Goal: Find specific page/section: Find specific page/section

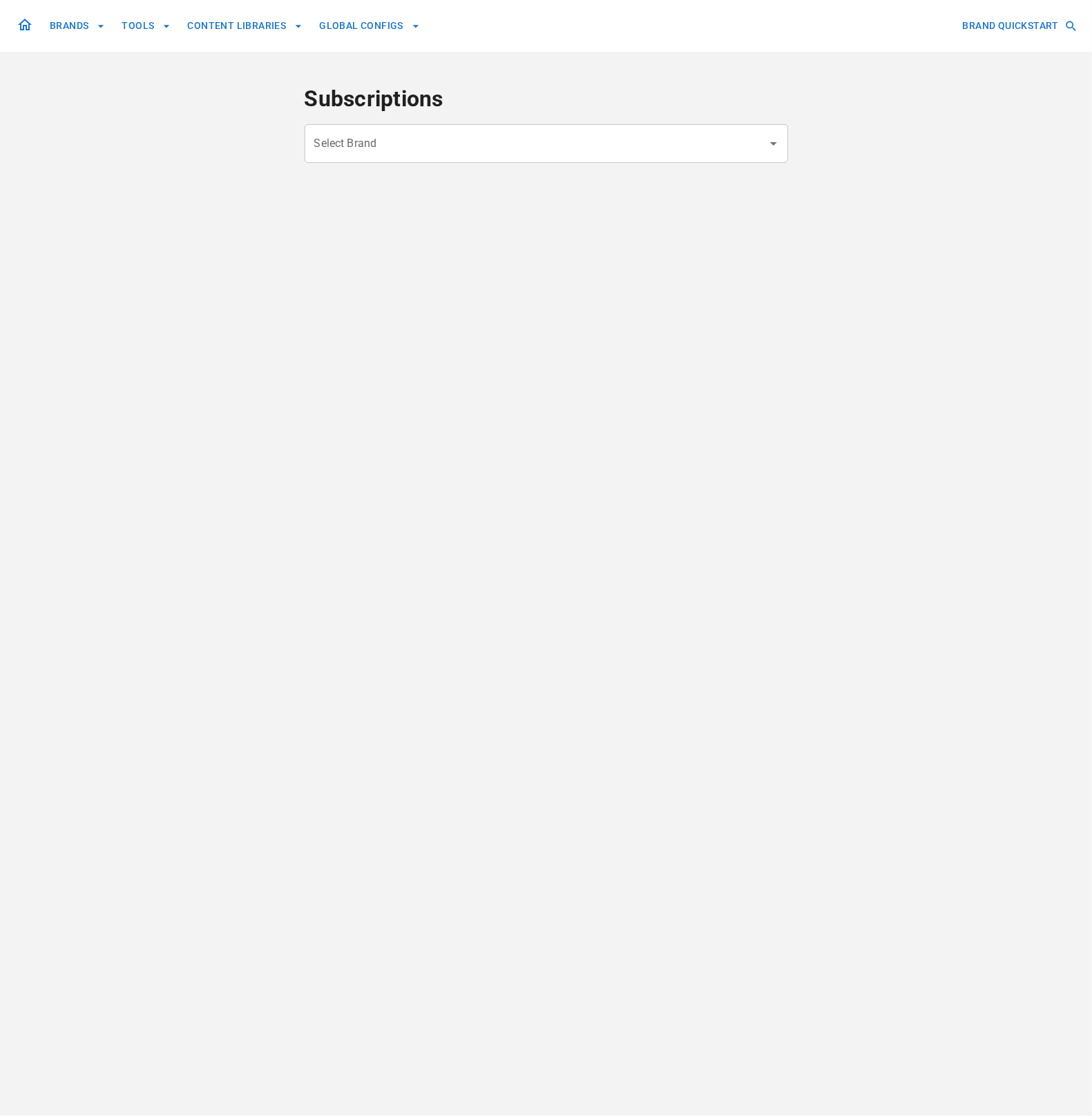
click at [453, 143] on input "Select Brand" at bounding box center [536, 143] width 450 height 26
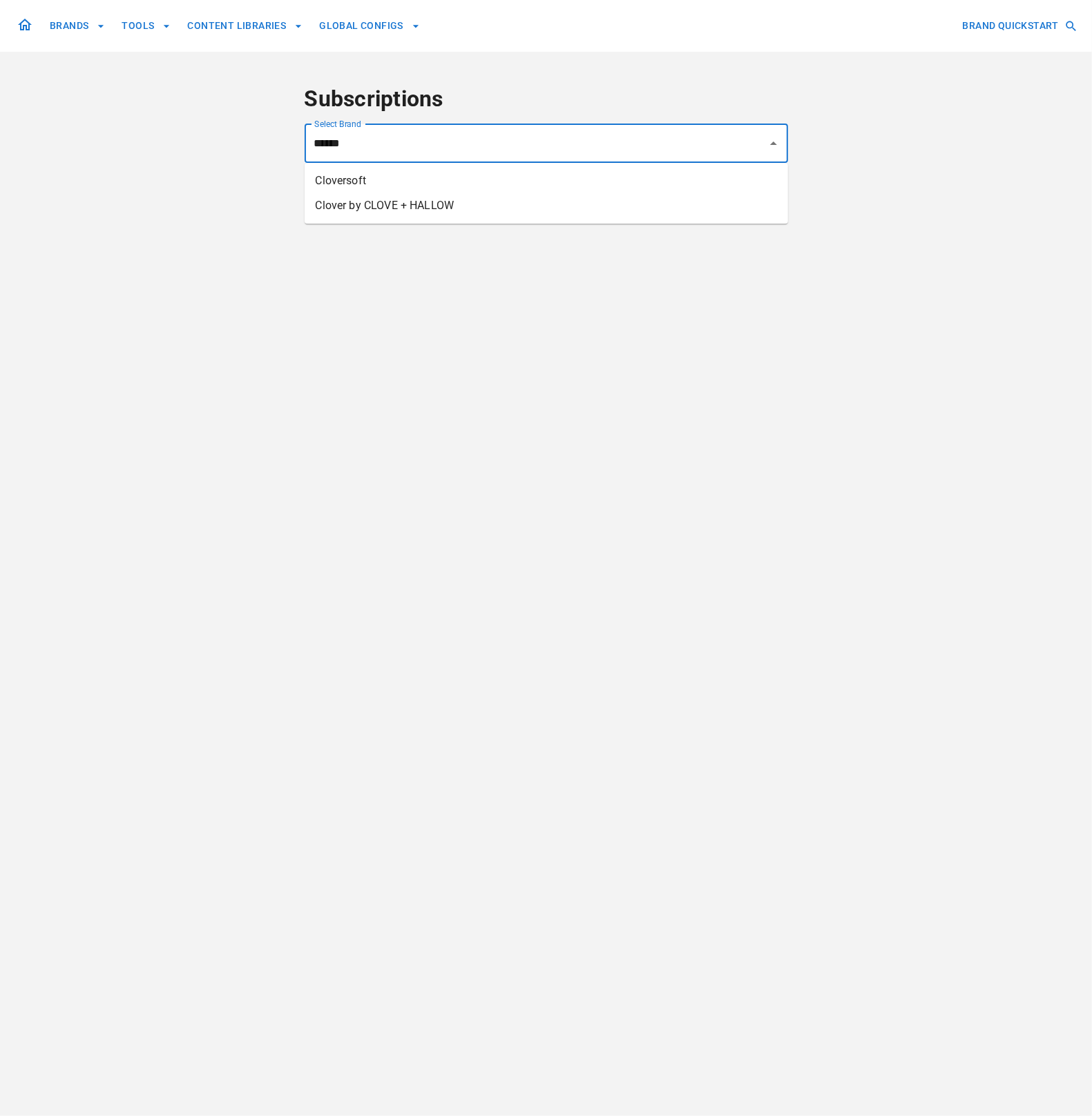
click at [450, 199] on li "Clover by CLOVE + HALLOW" at bounding box center [545, 206] width 483 height 25
type input "**********"
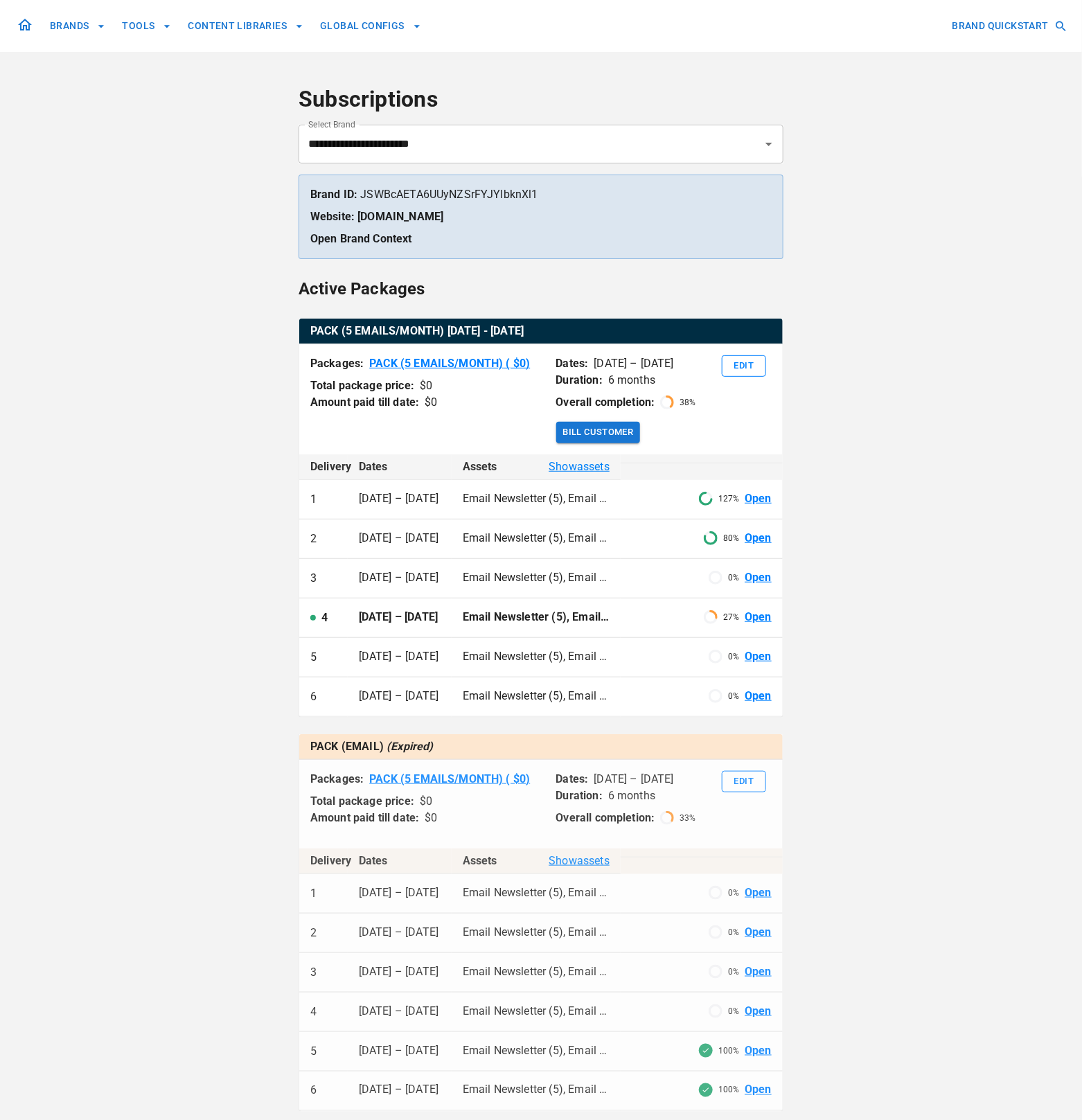
click at [761, 665] on link "Open" at bounding box center [758, 657] width 27 height 16
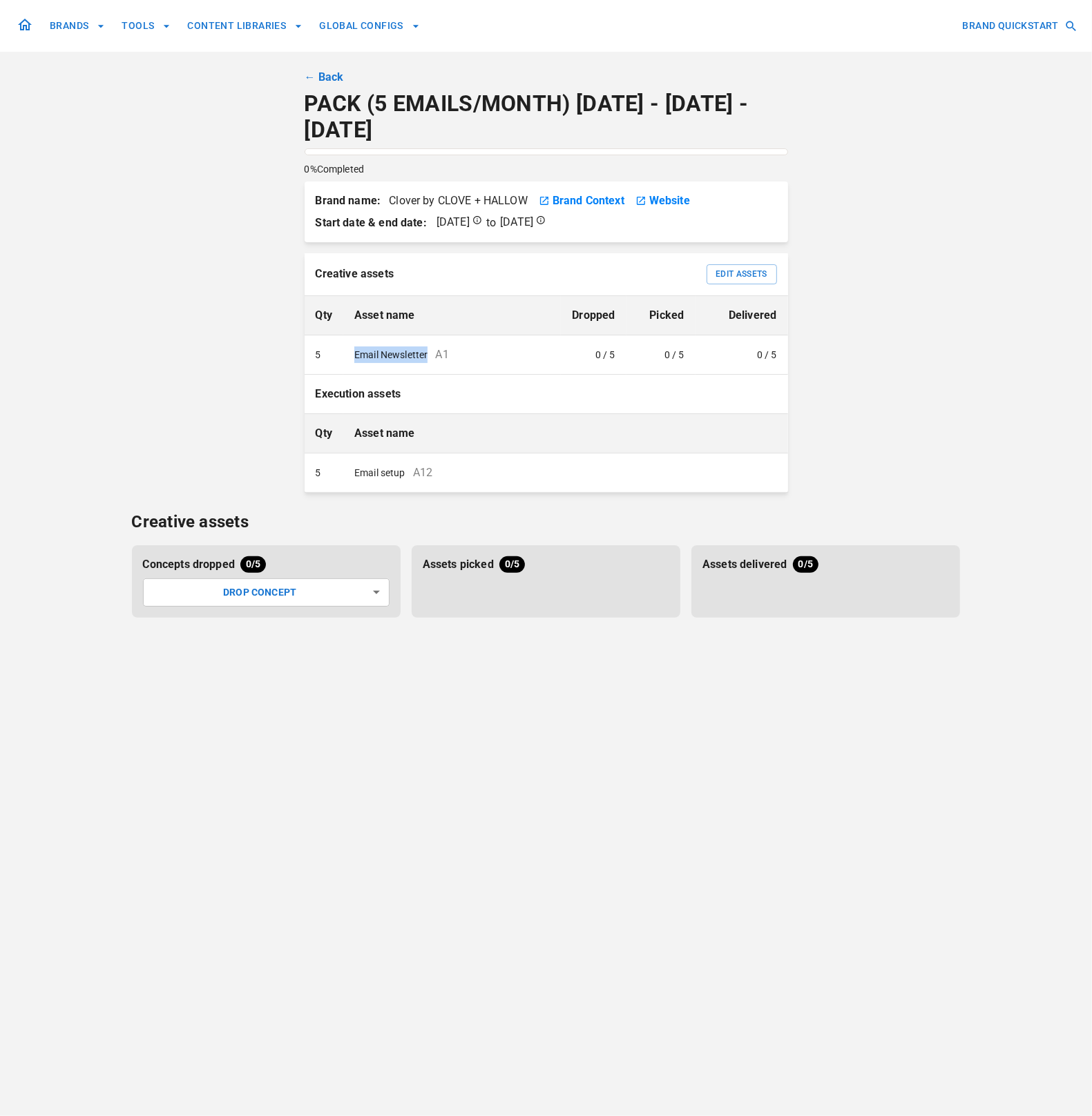
drag, startPoint x: 429, startPoint y: 355, endPoint x: 348, endPoint y: 355, distance: 81.0
click at [348, 355] on td "Email Newsletter A1" at bounding box center [452, 355] width 218 height 40
copy td "Email Newsletter"
